Goal: Task Accomplishment & Management: Manage account settings

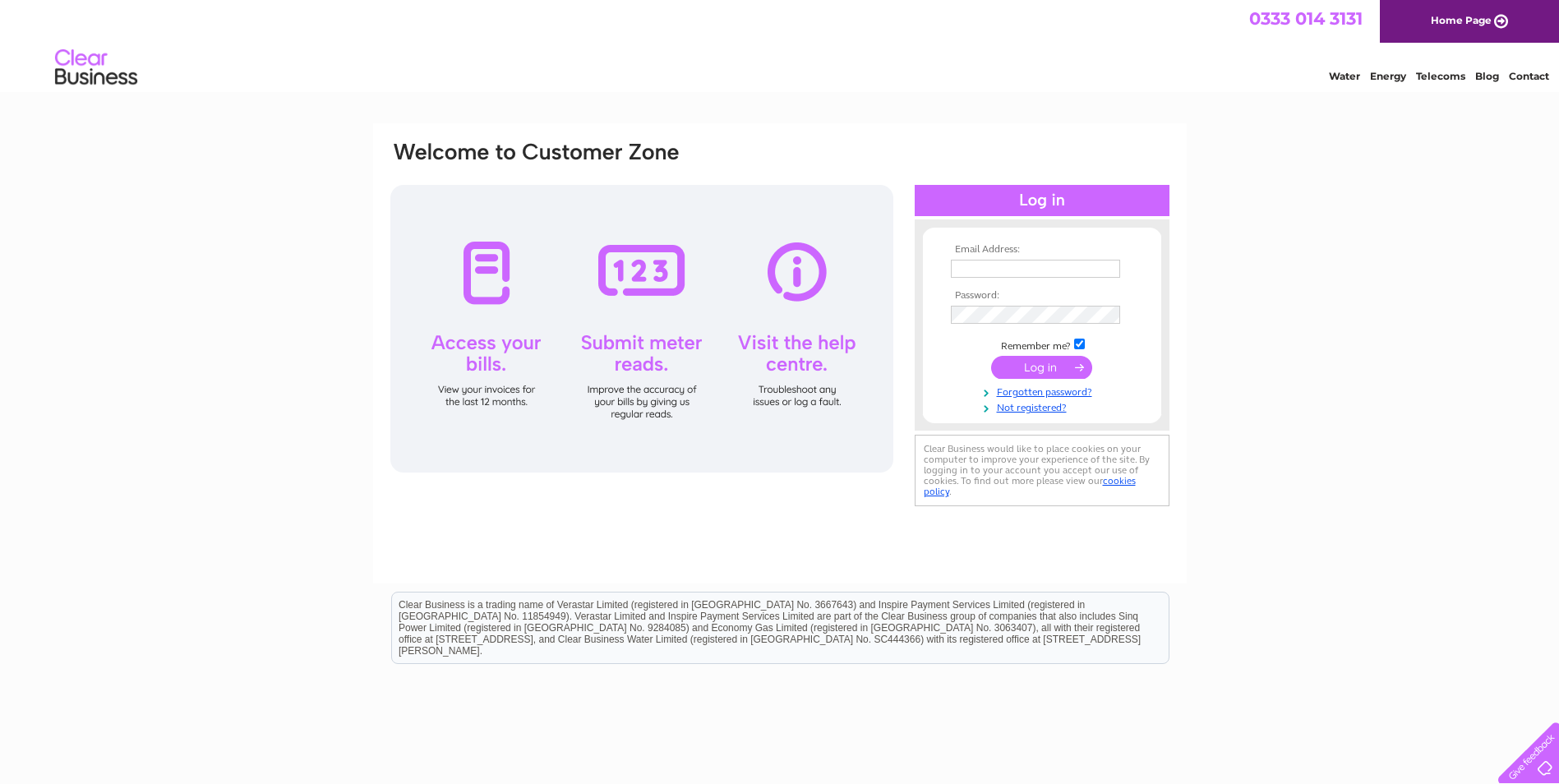
type input "alexandra@corinthiansports.co.uk"
click at [1047, 375] on input "submit" at bounding box center [1042, 367] width 101 height 23
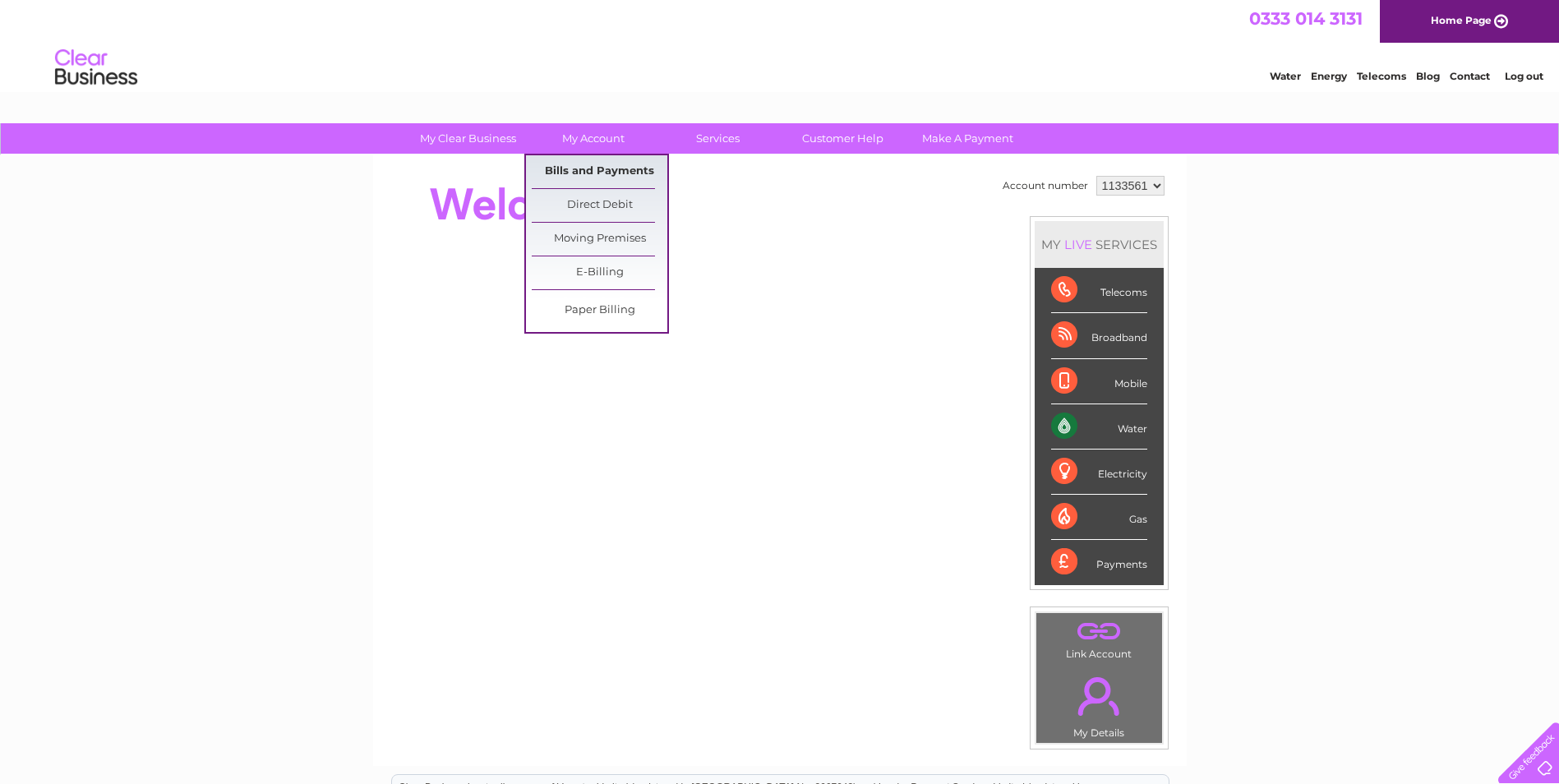
click at [594, 175] on link "Bills and Payments" at bounding box center [599, 171] width 136 height 33
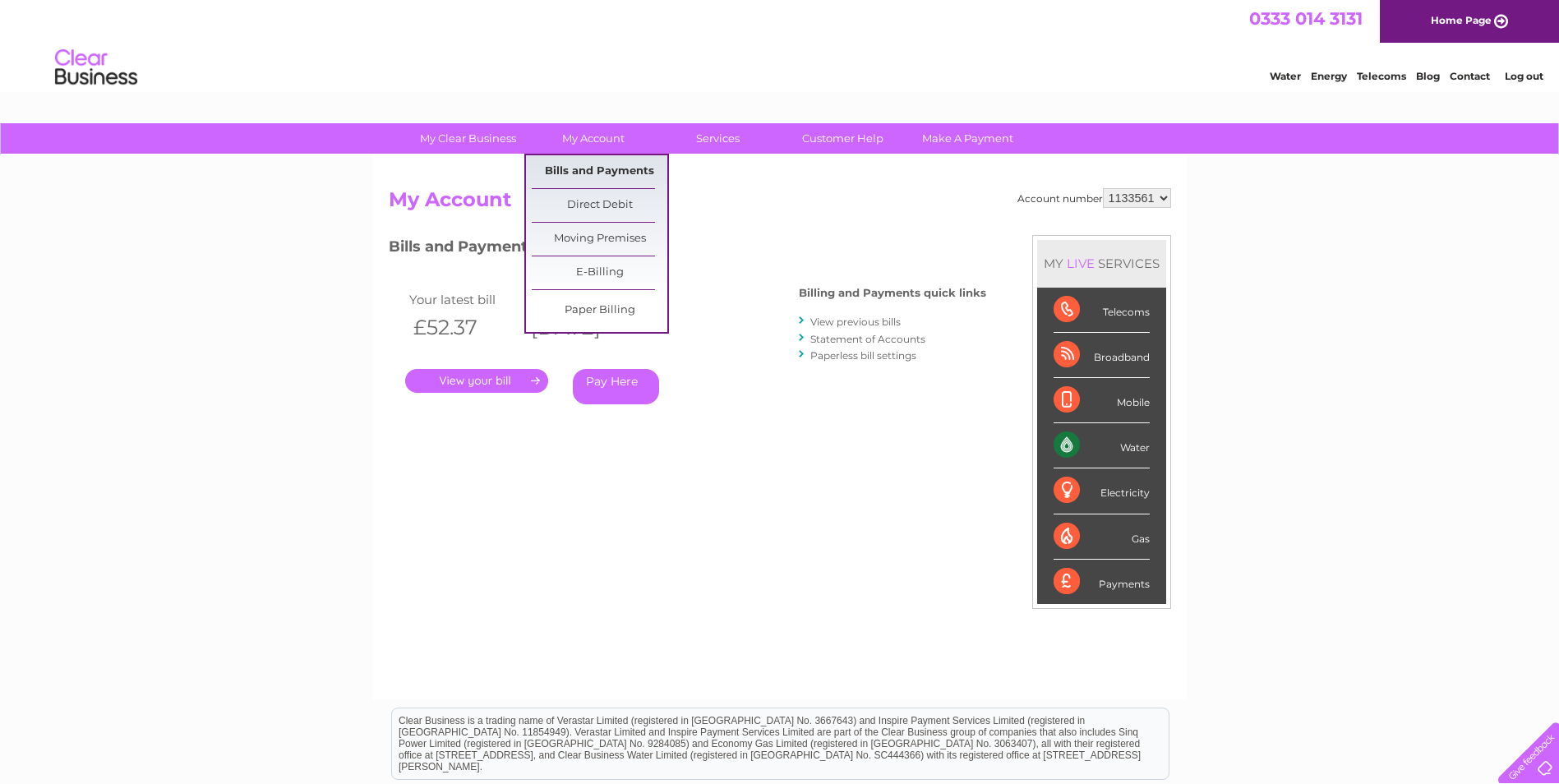
click at [603, 165] on link "Bills and Payments" at bounding box center [599, 171] width 136 height 33
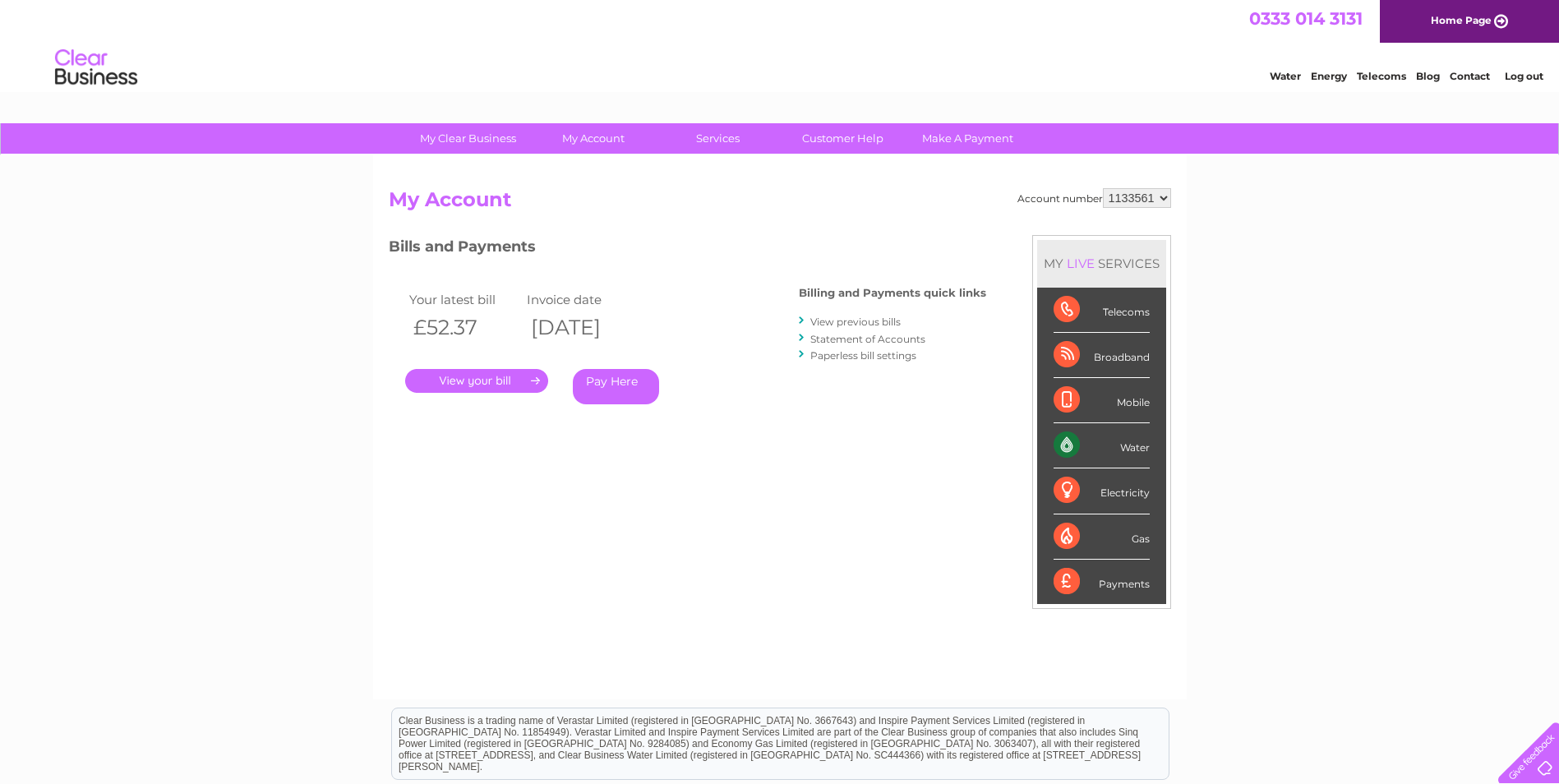
click at [499, 374] on link "." at bounding box center [477, 381] width 143 height 24
click at [839, 323] on link "View previous bills" at bounding box center [855, 321] width 91 height 13
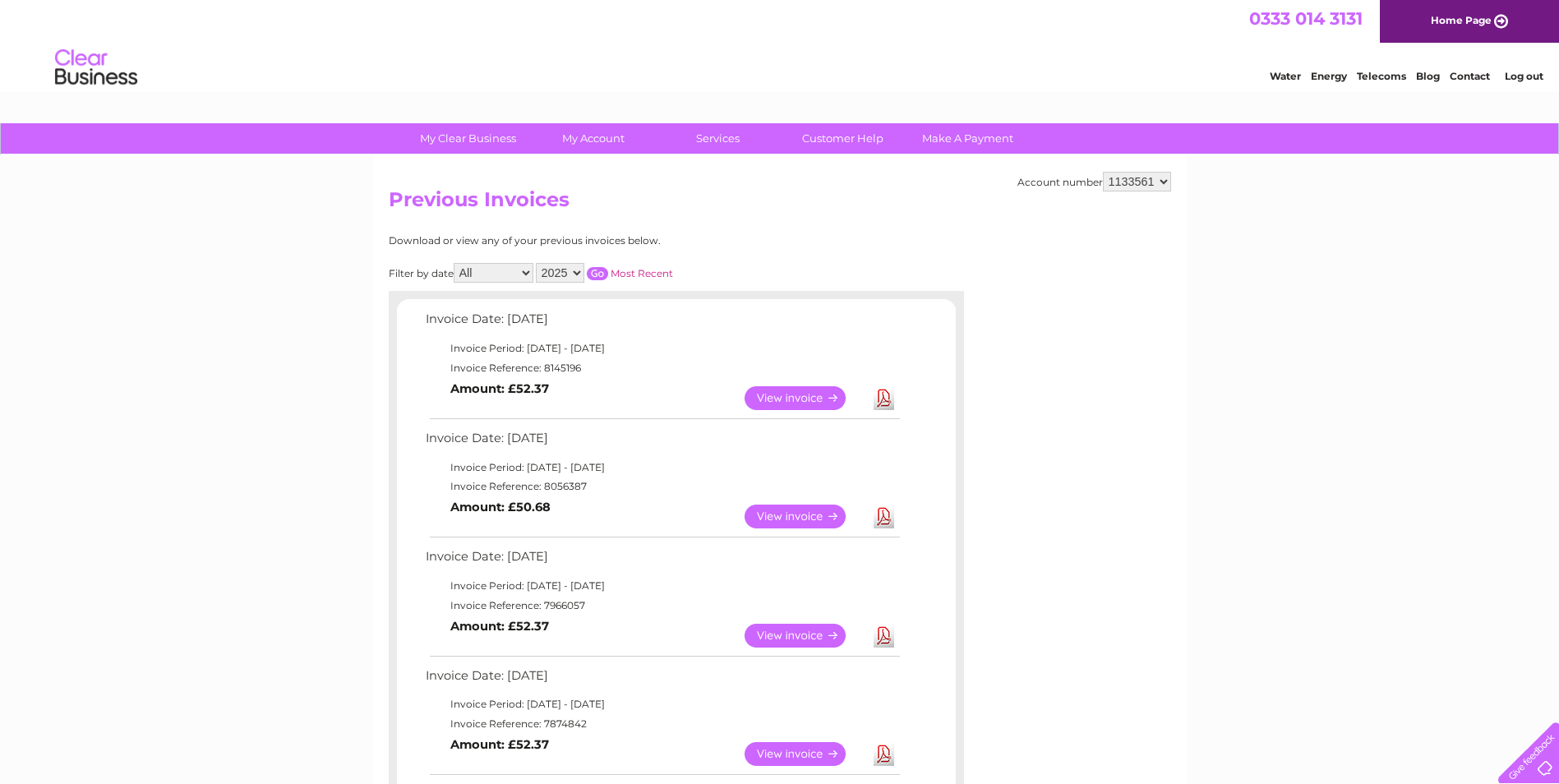
click at [787, 513] on link "View" at bounding box center [805, 516] width 121 height 24
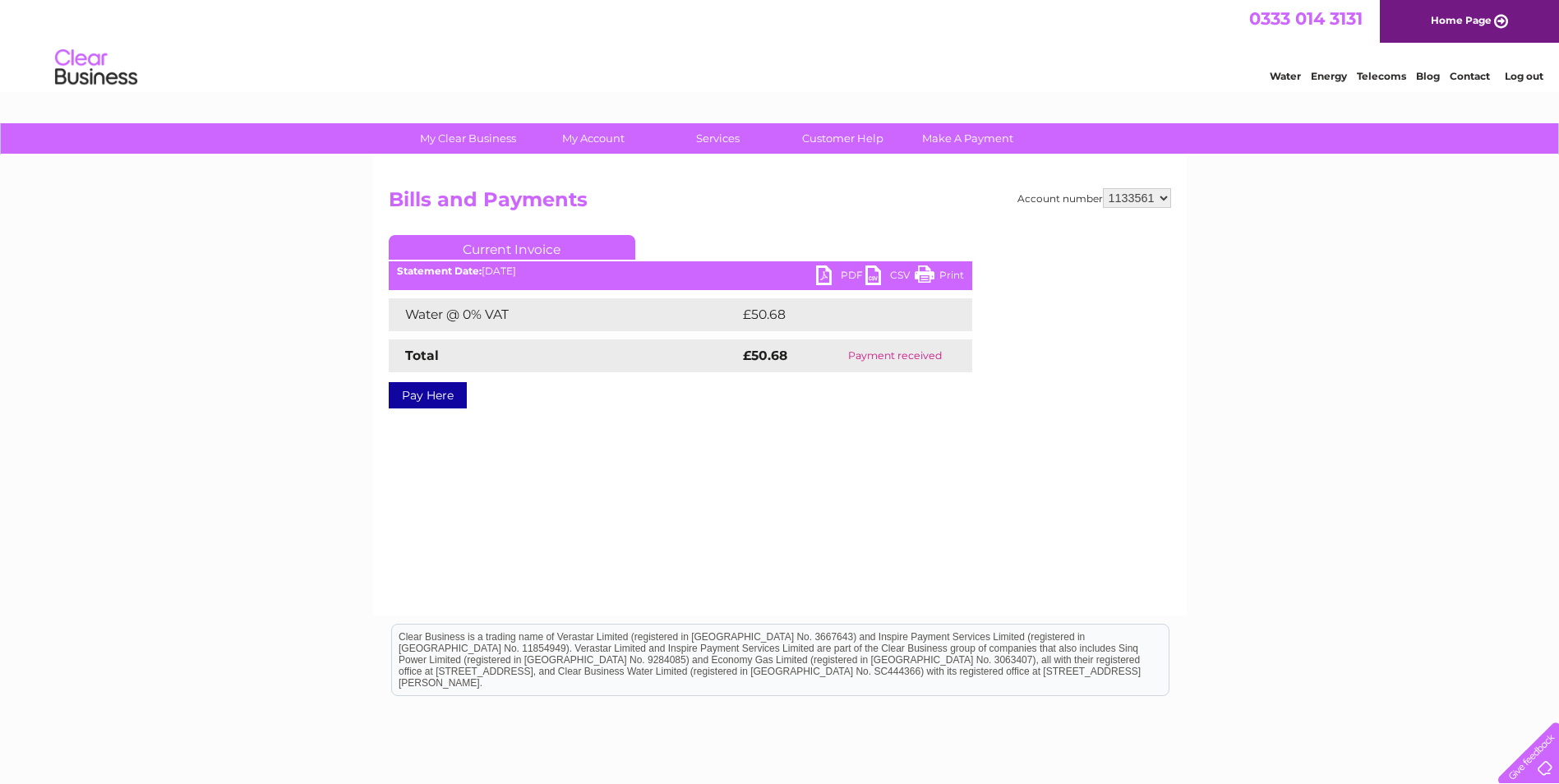
click at [844, 273] on link "PDF" at bounding box center [840, 277] width 50 height 24
